Goal: Task Accomplishment & Management: Manage account settings

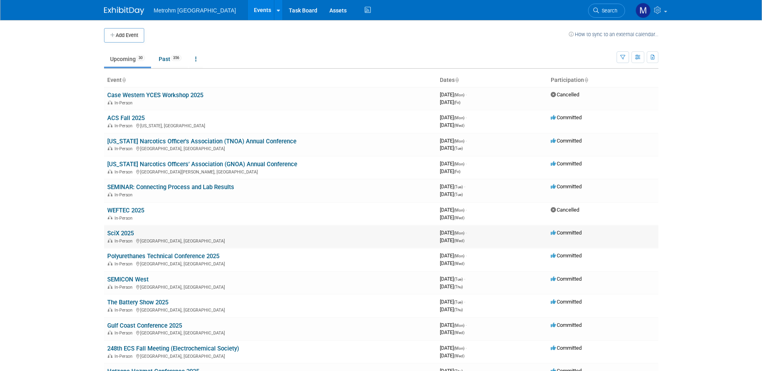
click at [115, 230] on link "SciX 2025" at bounding box center [120, 233] width 27 height 7
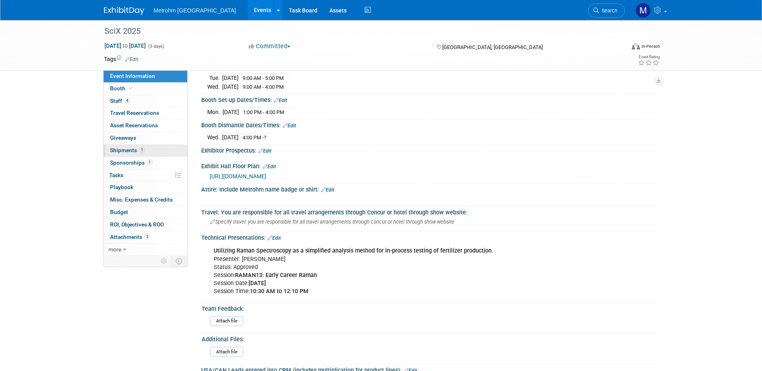
scroll to position [40, 0]
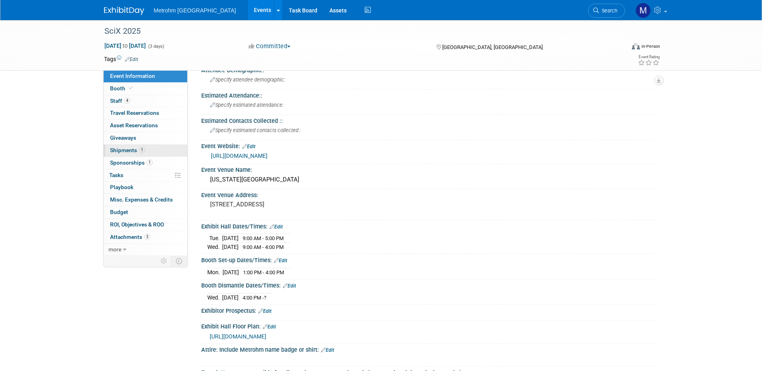
click at [139, 150] on span "1" at bounding box center [142, 150] width 6 height 6
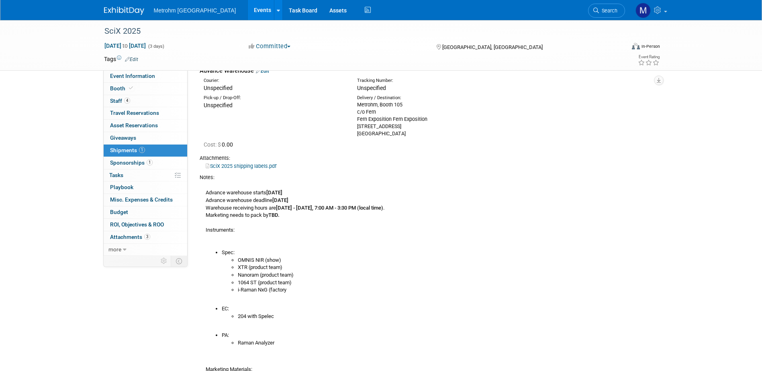
scroll to position [0, 0]
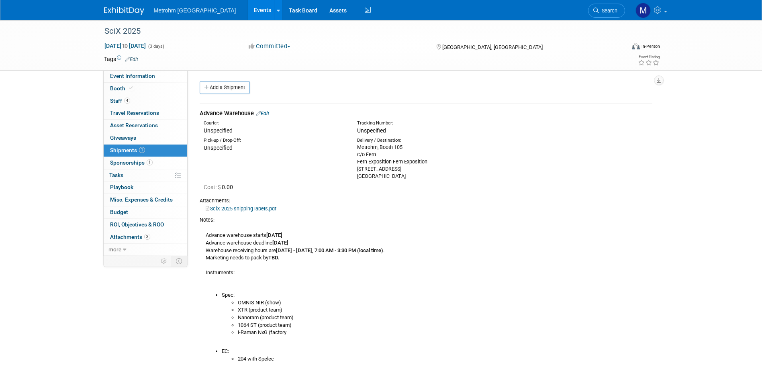
drag, startPoint x: 442, startPoint y: 267, endPoint x: 435, endPoint y: 255, distance: 14.1
click at [442, 267] on div "Advance warehouse starts September 8, 2025 Advance warehouse deadline October 3…" at bounding box center [426, 352] width 453 height 256
click at [266, 112] on link "Edit" at bounding box center [262, 113] width 13 height 6
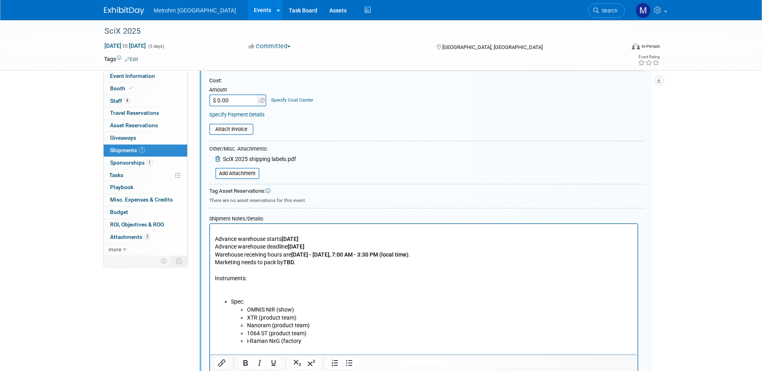
scroll to position [253, 0]
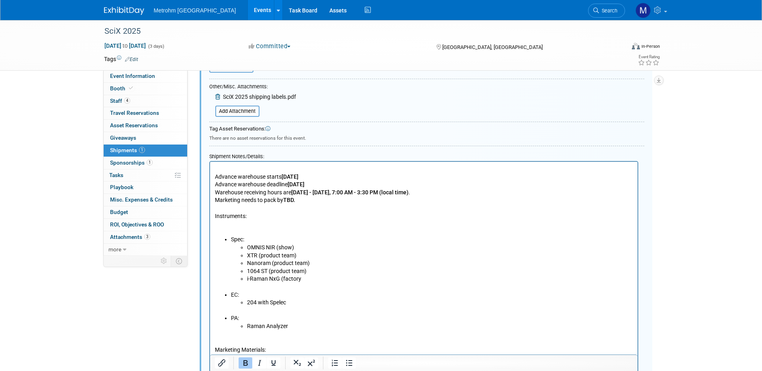
click at [295, 201] on b "TBD." at bounding box center [289, 200] width 12 height 6
drag, startPoint x: 294, startPoint y: 200, endPoint x: 285, endPoint y: 202, distance: 9.3
click at [285, 202] on b "TBD." at bounding box center [289, 200] width 12 height 6
click at [303, 203] on p "Advance warehouse starts September 8, 2025 Advance warehouse deadline October 3…" at bounding box center [424, 200] width 418 height 71
click at [270, 171] on p "Advance warehouse starts September 8, 2025 Advance warehouse deadline October 3…" at bounding box center [424, 200] width 418 height 71
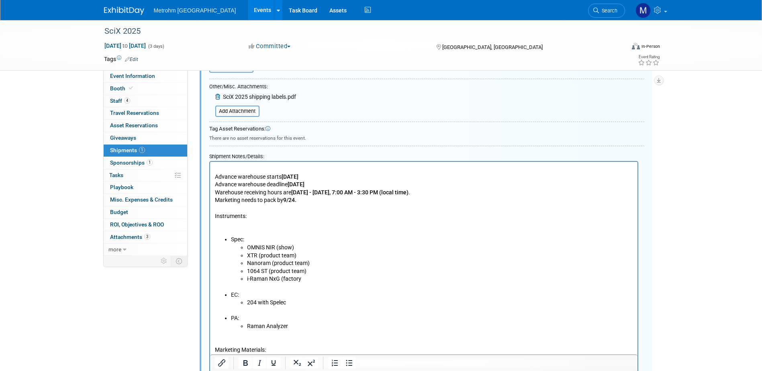
click at [216, 176] on p "Advance warehouse starts September 8, 2025 Advance warehouse deadline October 3…" at bounding box center [424, 200] width 418 height 71
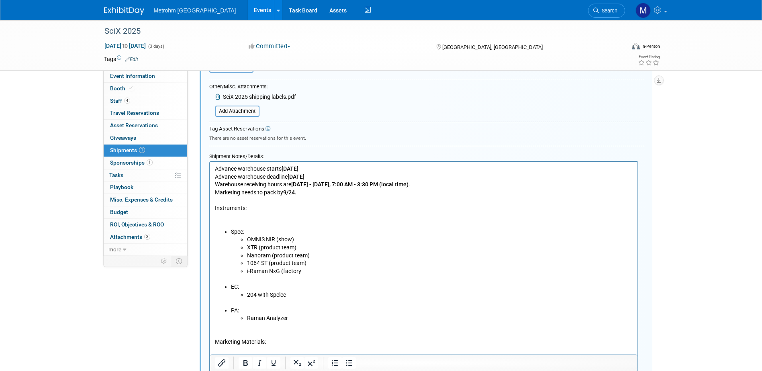
click at [310, 192] on p "Advance warehouse starts September 8, 2025 Advance warehouse deadline October 3…" at bounding box center [424, 196] width 418 height 63
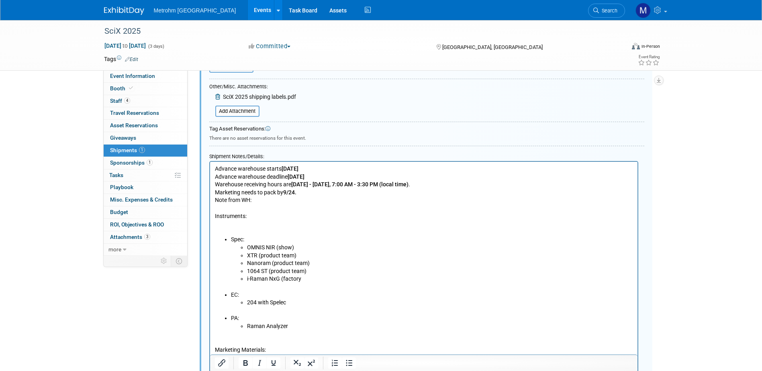
click at [335, 198] on p "Note from WH: Instruments:" at bounding box center [424, 215] width 418 height 39
click at [457, 200] on p "Note from WH: The show material will need to be ready 9/25 with the expectation…" at bounding box center [424, 215] width 418 height 39
drag, startPoint x: 388, startPoint y: 202, endPoint x: 448, endPoint y: 197, distance: 60.1
click at [448, 197] on p "Note from WH: The show material will need to be ready 9/25 with the expectation…" at bounding box center [424, 215] width 418 height 39
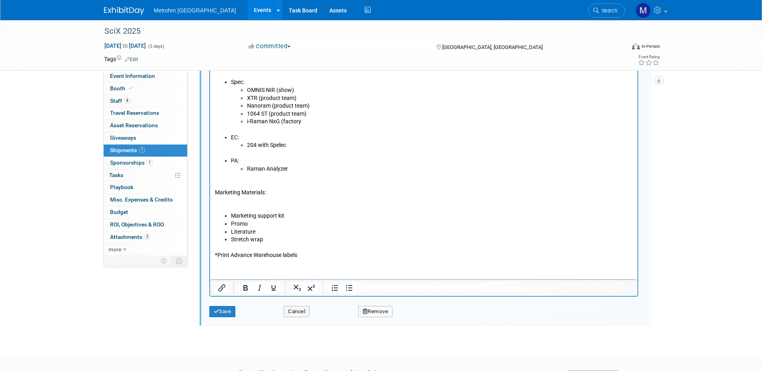
scroll to position [414, 0]
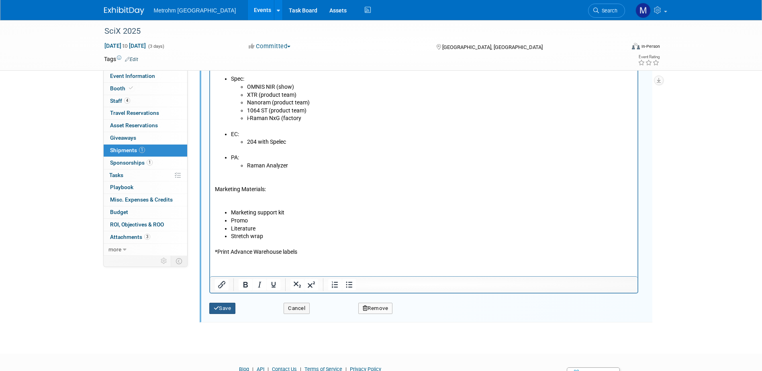
click at [228, 304] on button "Save" at bounding box center [222, 308] width 27 height 11
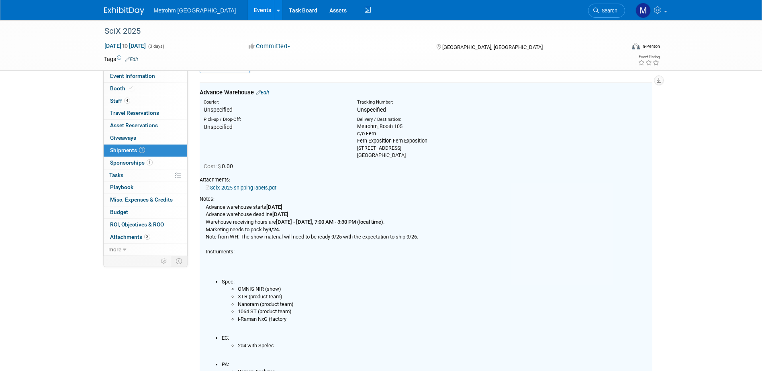
scroll to position [12, 0]
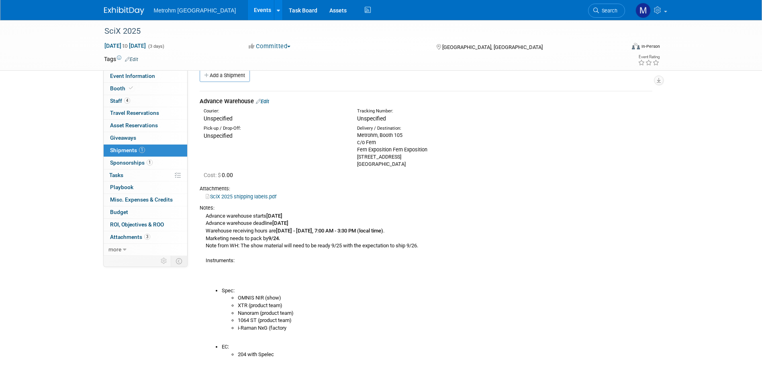
click at [112, 7] on img at bounding box center [124, 11] width 40 height 8
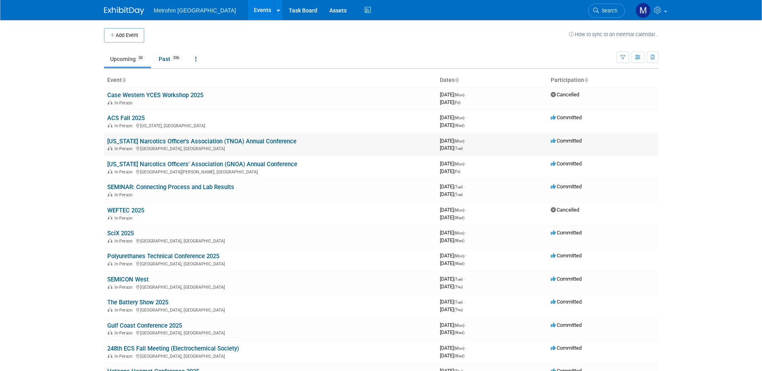
click at [119, 139] on link "[US_STATE] Narcotics Officer's Association (TNOA) Annual Conference" at bounding box center [201, 141] width 189 height 7
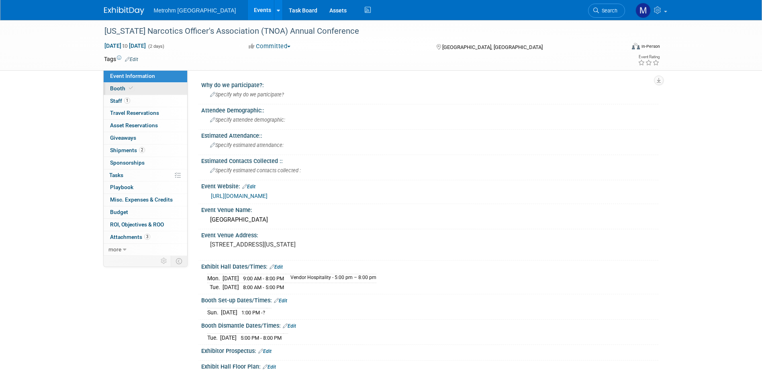
click at [150, 92] on link "Booth" at bounding box center [146, 89] width 84 height 12
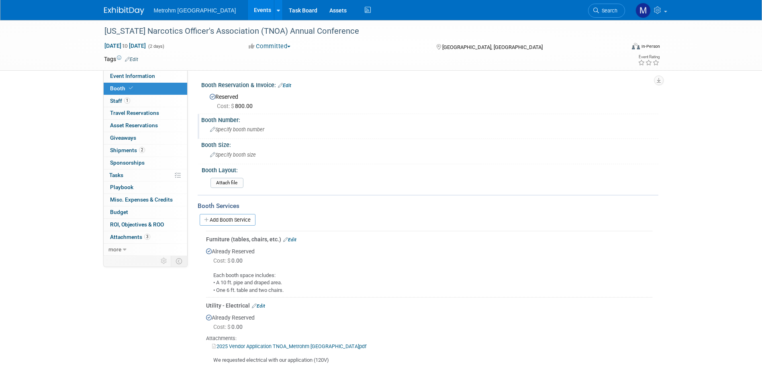
click at [229, 131] on span "Specify booth number" at bounding box center [237, 130] width 54 height 6
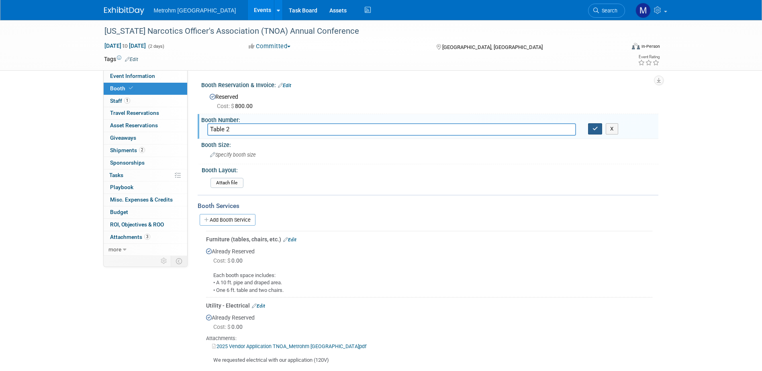
type input "Table 2"
click at [591, 125] on button "button" at bounding box center [595, 128] width 14 height 11
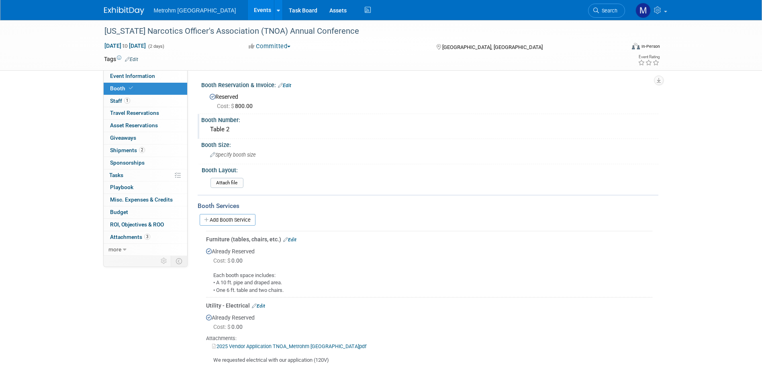
click at [121, 10] on img at bounding box center [124, 11] width 40 height 8
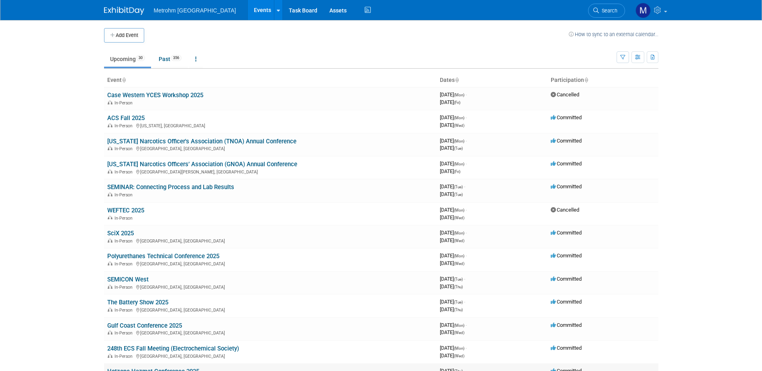
scroll to position [40, 0]
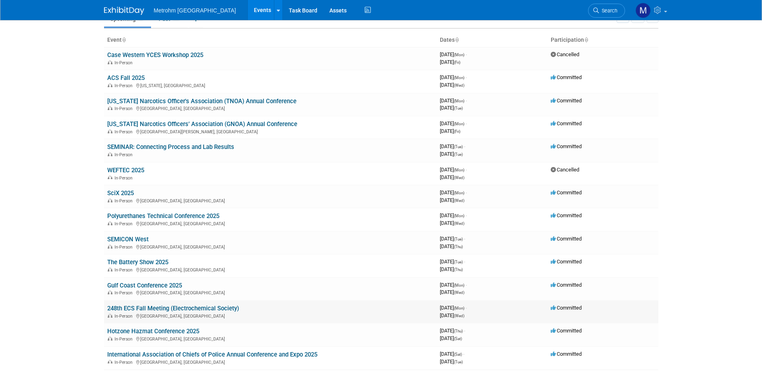
click at [155, 310] on link "248th ECS Fall Meeting (Electrochemical Society)" at bounding box center [173, 308] width 132 height 7
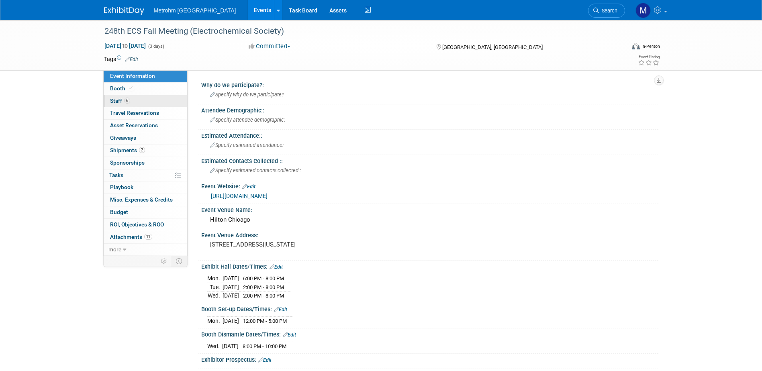
click at [148, 102] on link "6 Staff 6" at bounding box center [146, 101] width 84 height 12
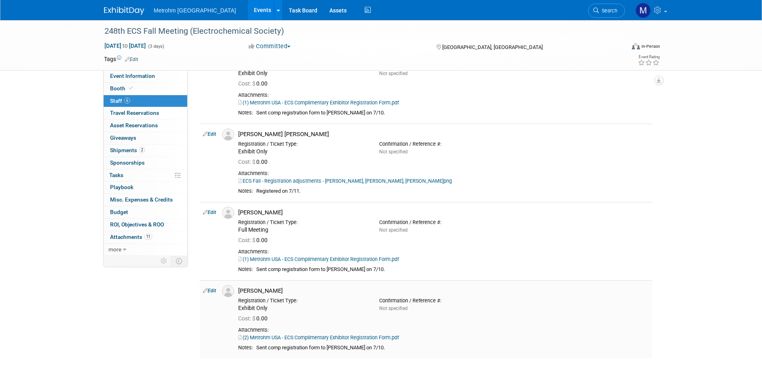
scroll to position [241, 0]
